Goal: Check status: Check status

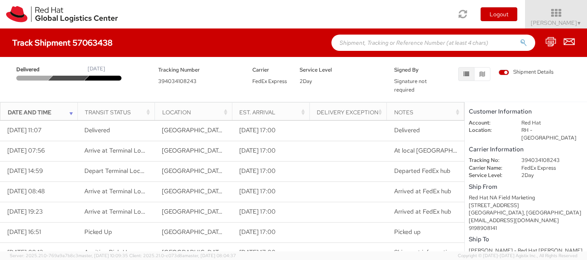
click at [168, 82] on span "394034108243" at bounding box center [177, 81] width 38 height 7
copy div "394034108243"
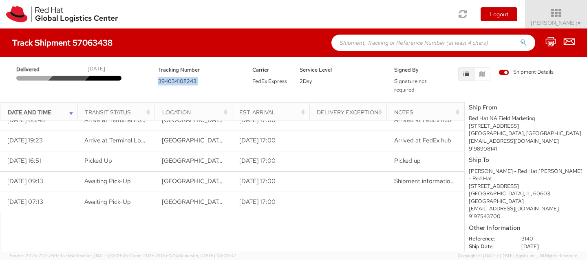
scroll to position [94, 0]
